Goal: Task Accomplishment & Management: Manage account settings

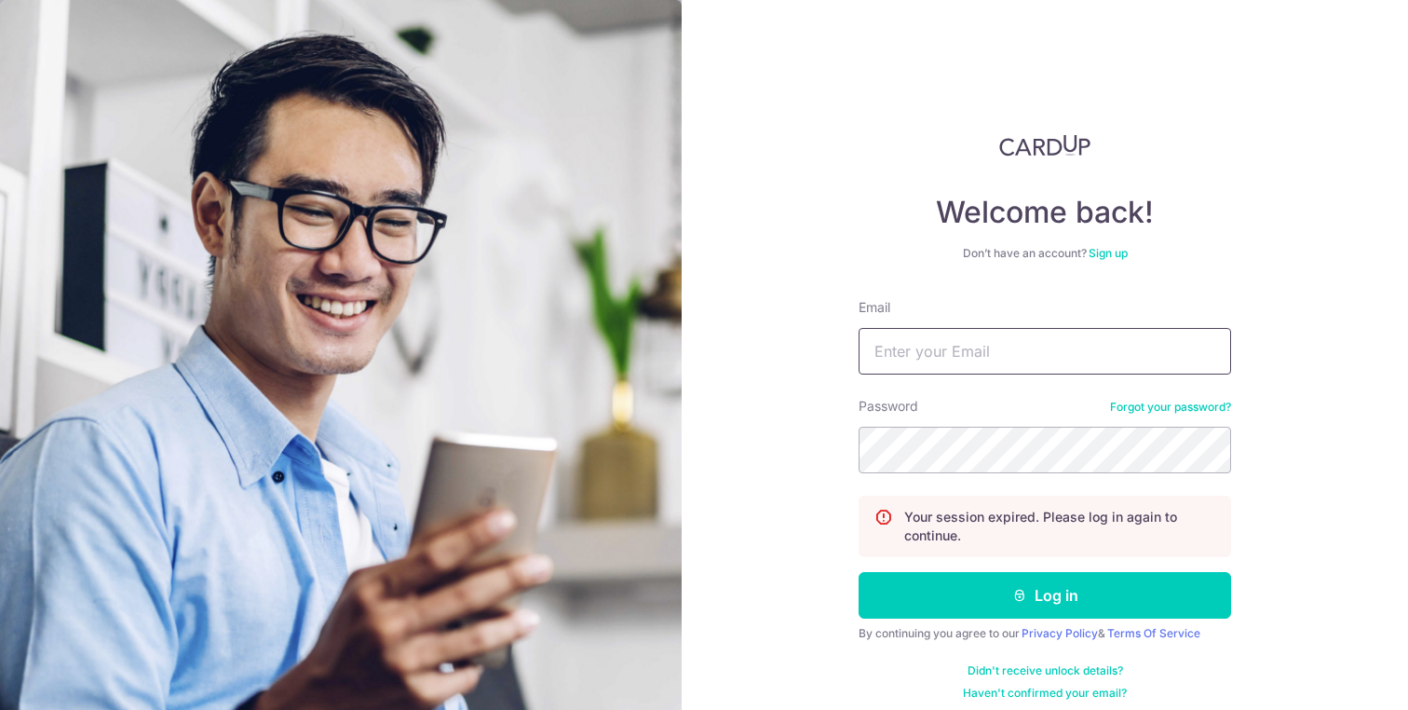
click at [944, 353] on input "Email" at bounding box center [1045, 351] width 372 height 47
type input "[EMAIL_ADDRESS][DOMAIN_NAME]"
click at [859, 572] on button "Log in" at bounding box center [1045, 595] width 372 height 47
